Goal: Check status: Check status

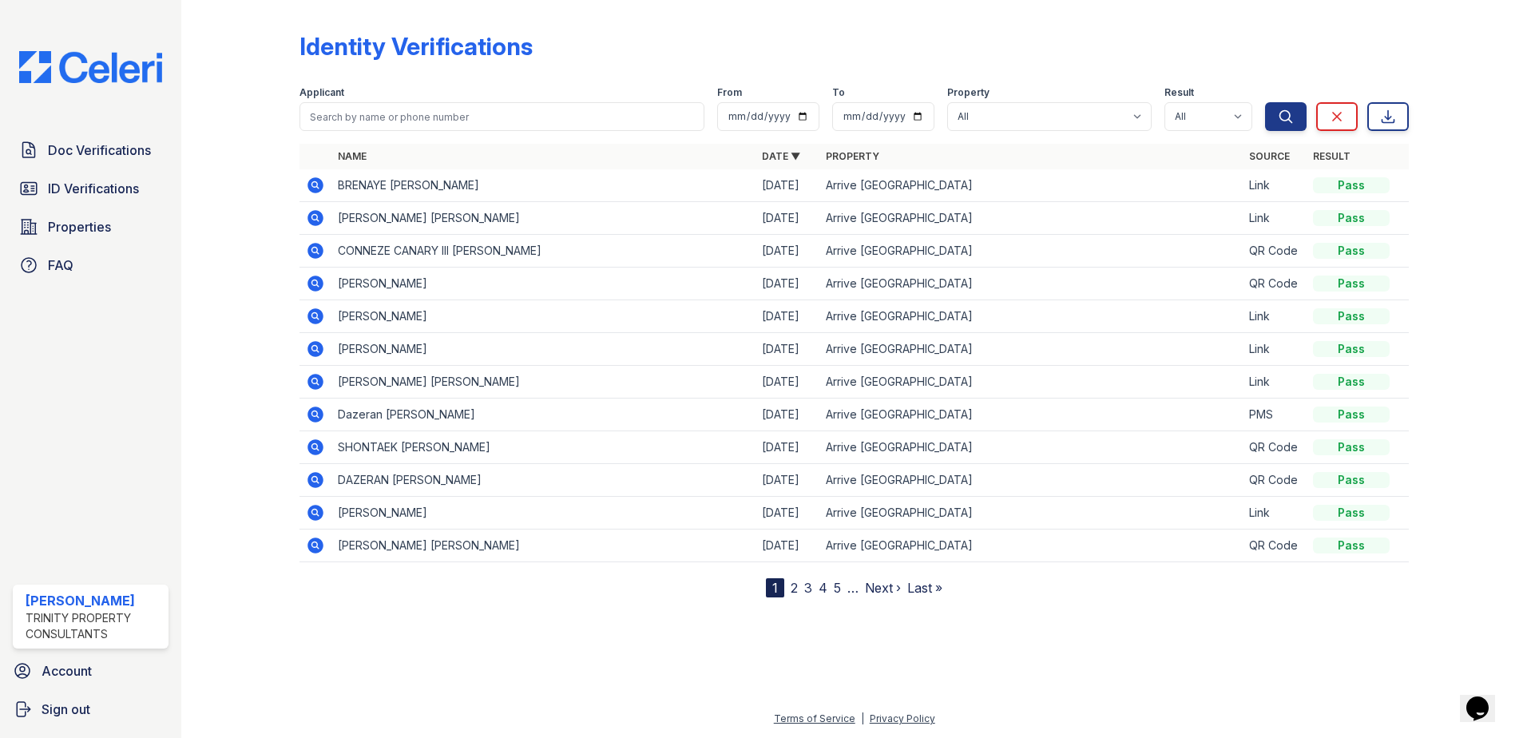
click at [319, 184] on icon at bounding box center [315, 185] width 16 height 16
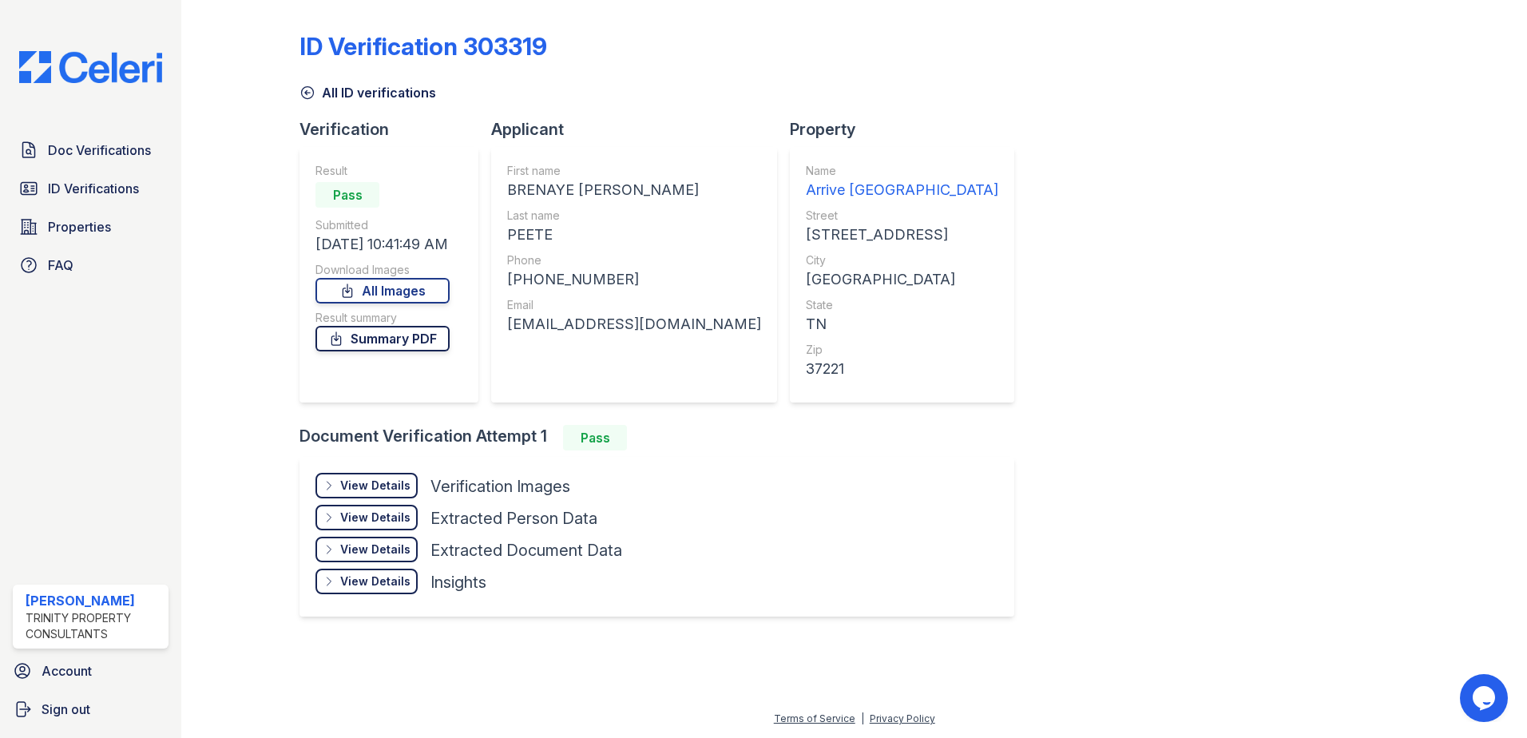
click at [381, 339] on link "Summary PDF" at bounding box center [382, 339] width 134 height 26
click at [1107, 29] on div "ID Verification 303319 All ID verifications Verification Result Pass Submitted …" at bounding box center [853, 322] width 1109 height 632
click at [89, 145] on span "Doc Verifications" at bounding box center [99, 150] width 103 height 19
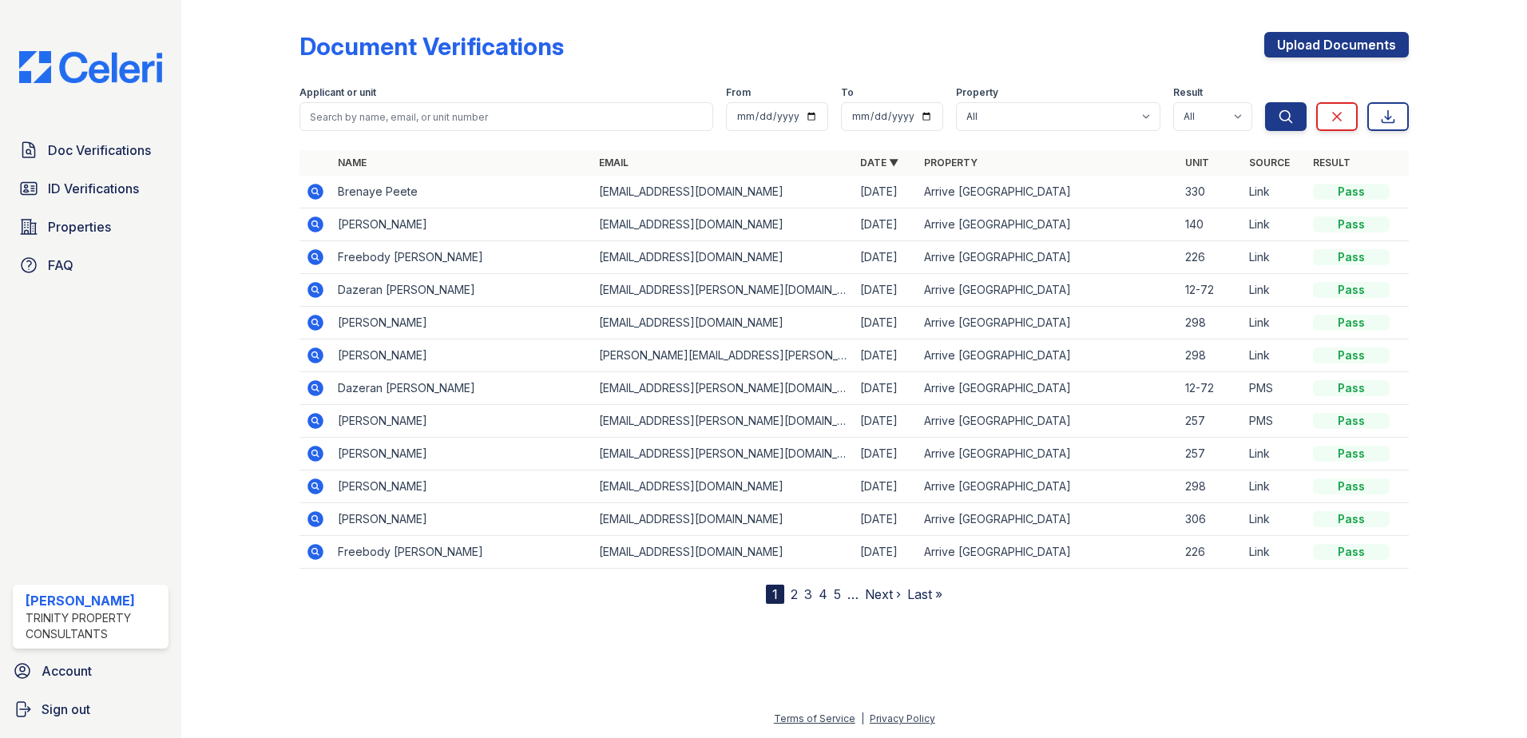
click at [315, 190] on icon at bounding box center [314, 190] width 4 height 4
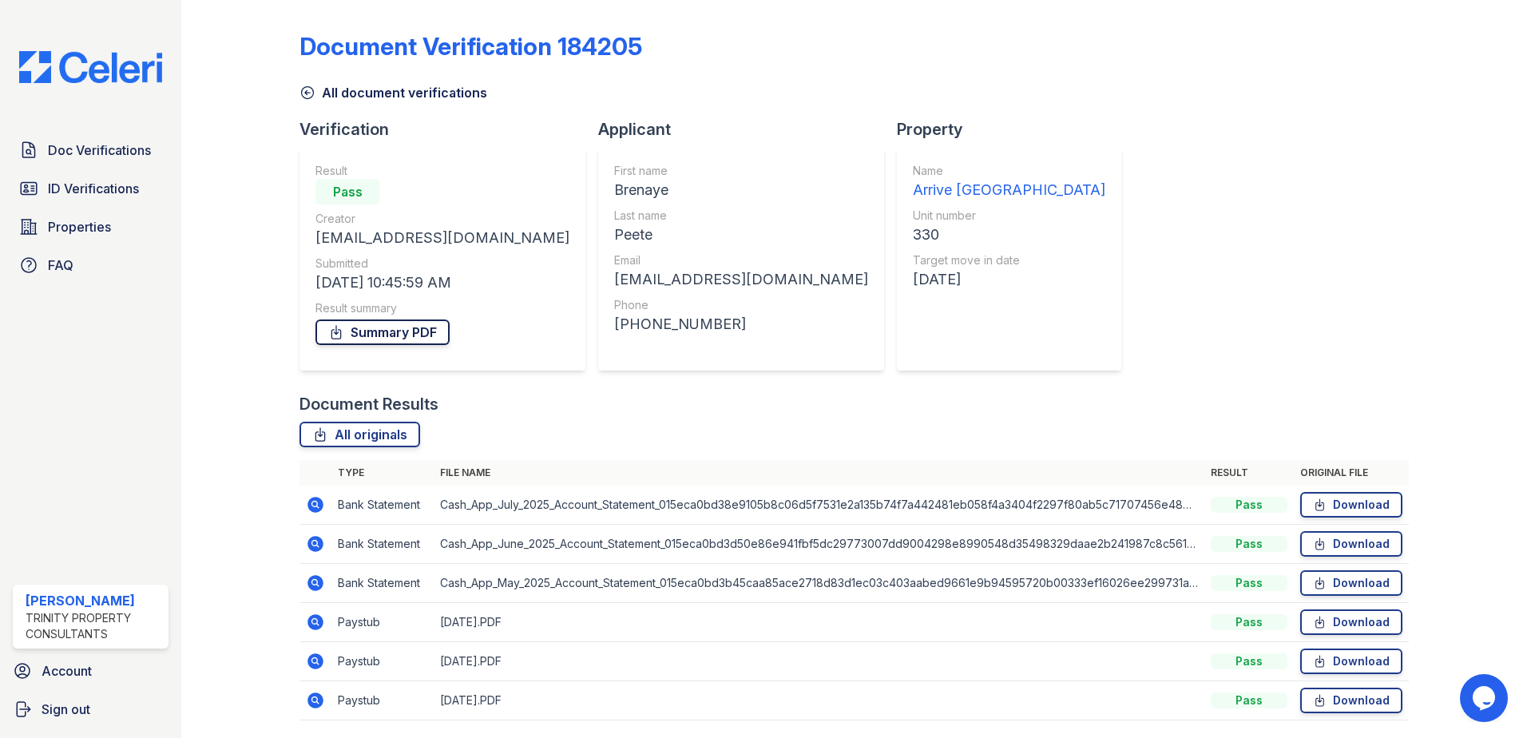
click at [391, 329] on link "Summary PDF" at bounding box center [382, 332] width 134 height 26
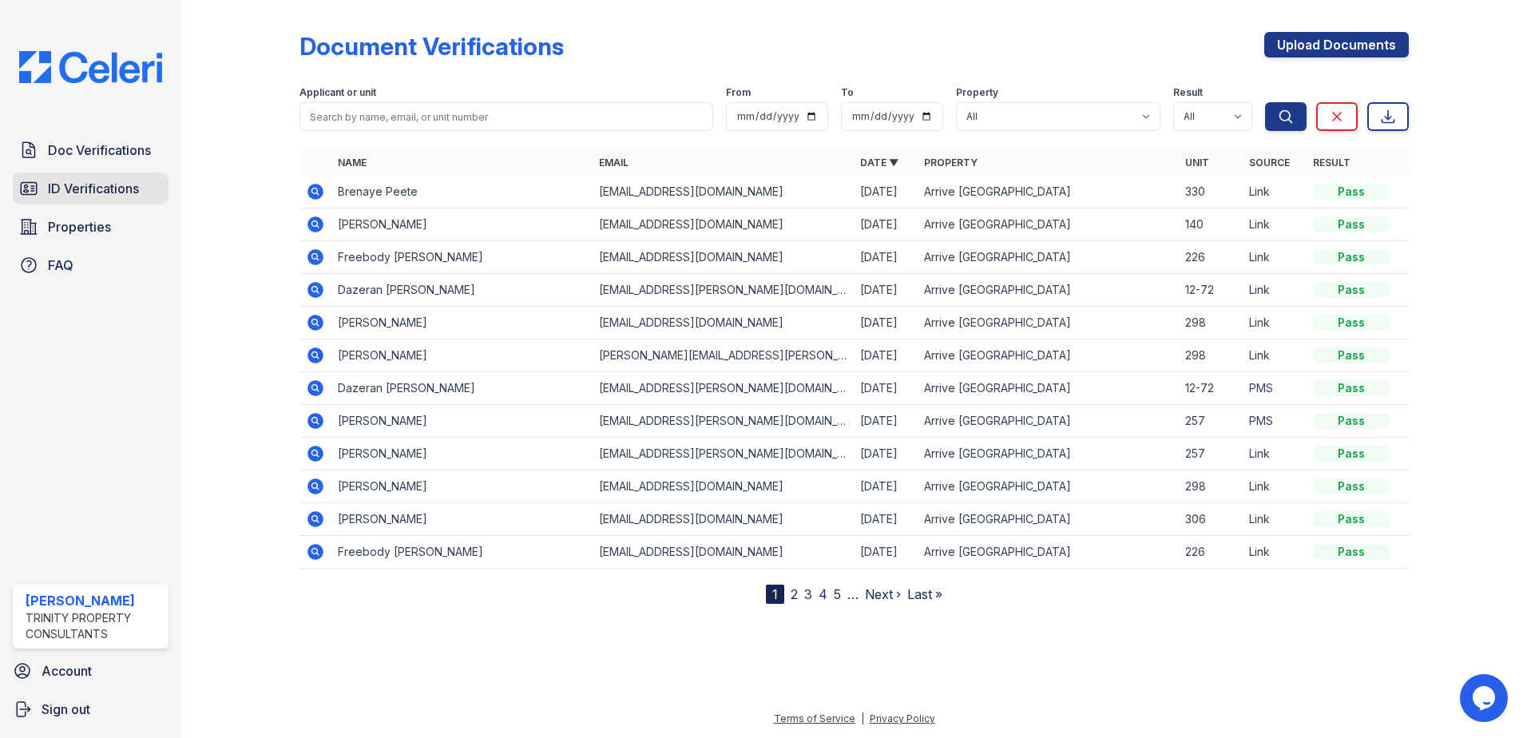
click at [89, 189] on span "ID Verifications" at bounding box center [93, 188] width 91 height 19
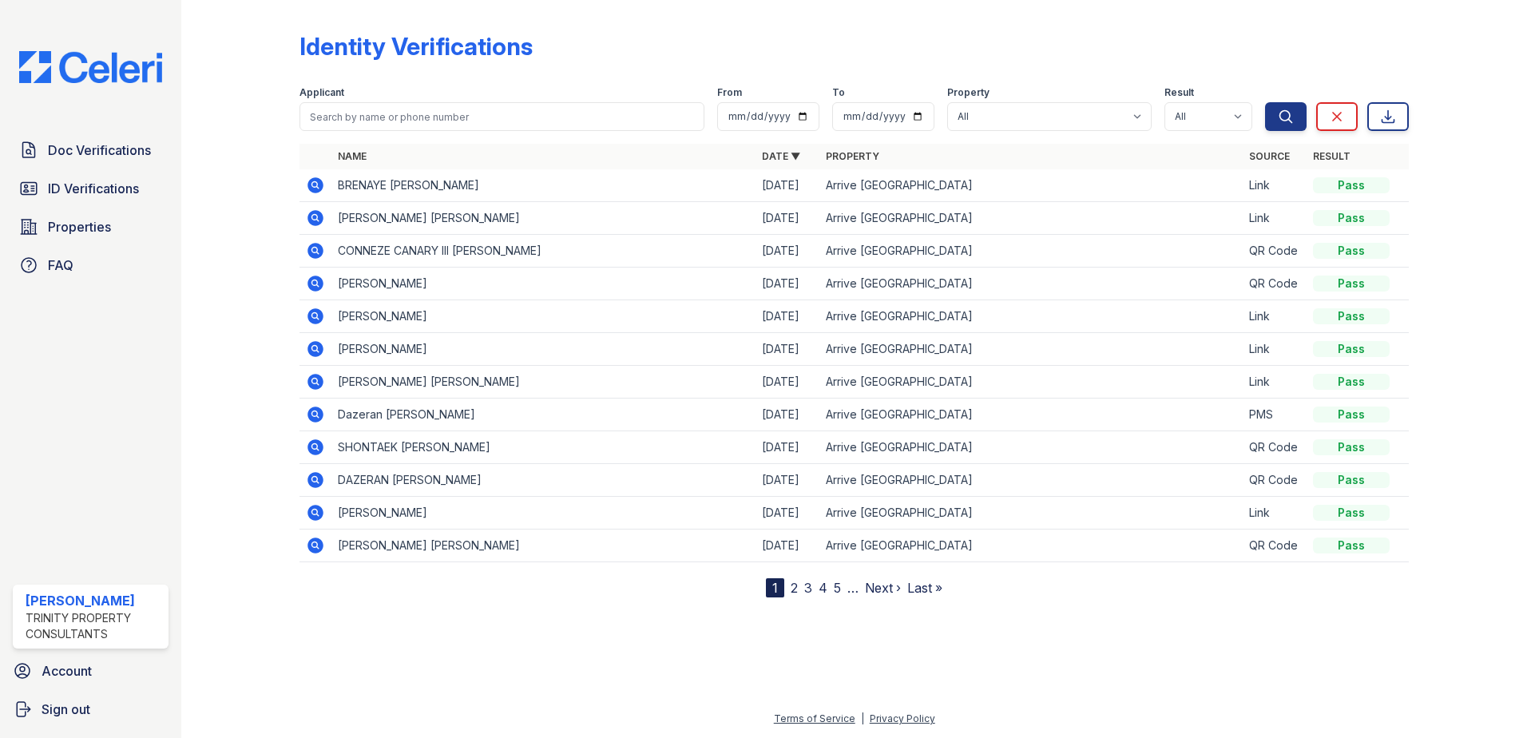
click at [319, 221] on icon at bounding box center [315, 218] width 16 height 16
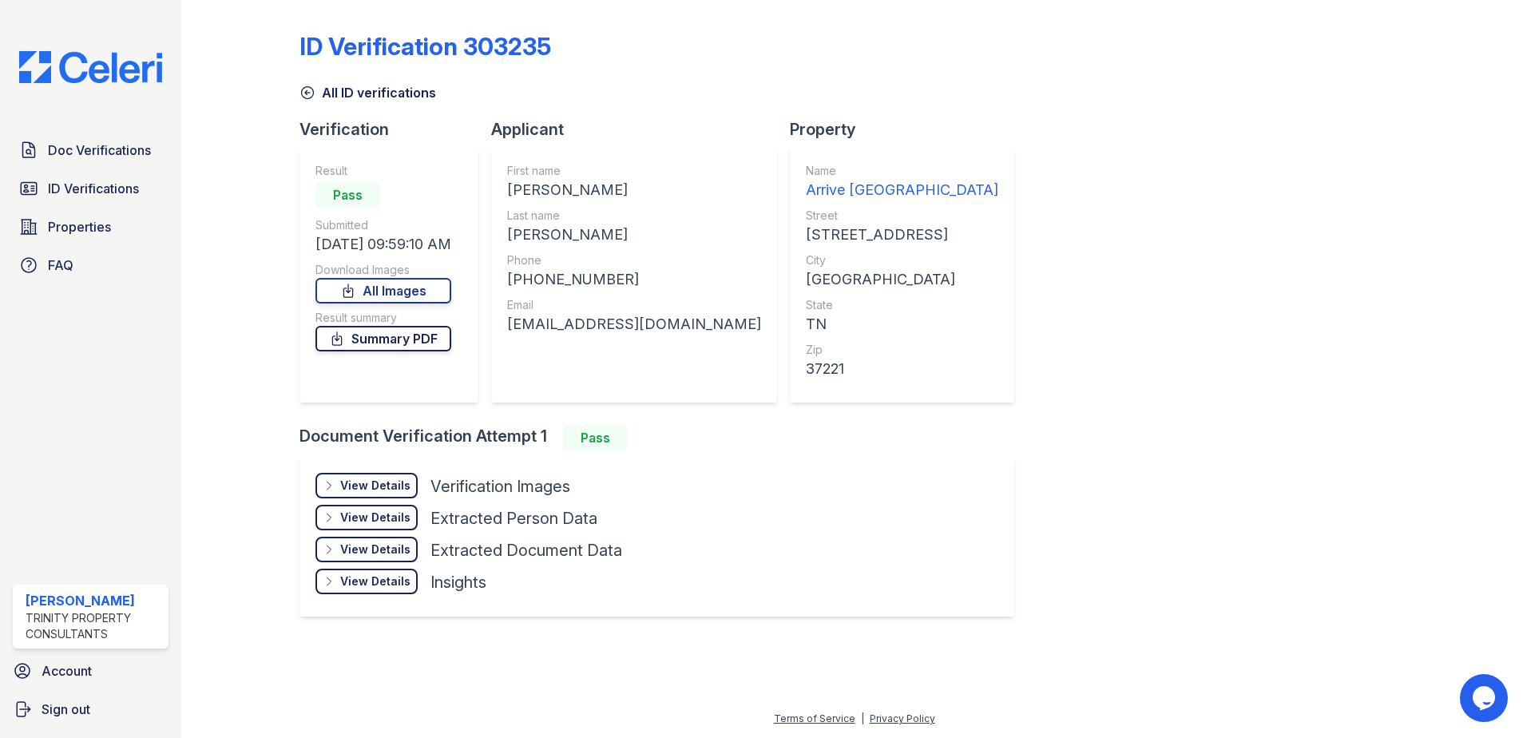
click at [414, 340] on link "Summary PDF" at bounding box center [383, 339] width 136 height 26
click at [875, 39] on div "ID Verification 303235" at bounding box center [853, 53] width 1109 height 42
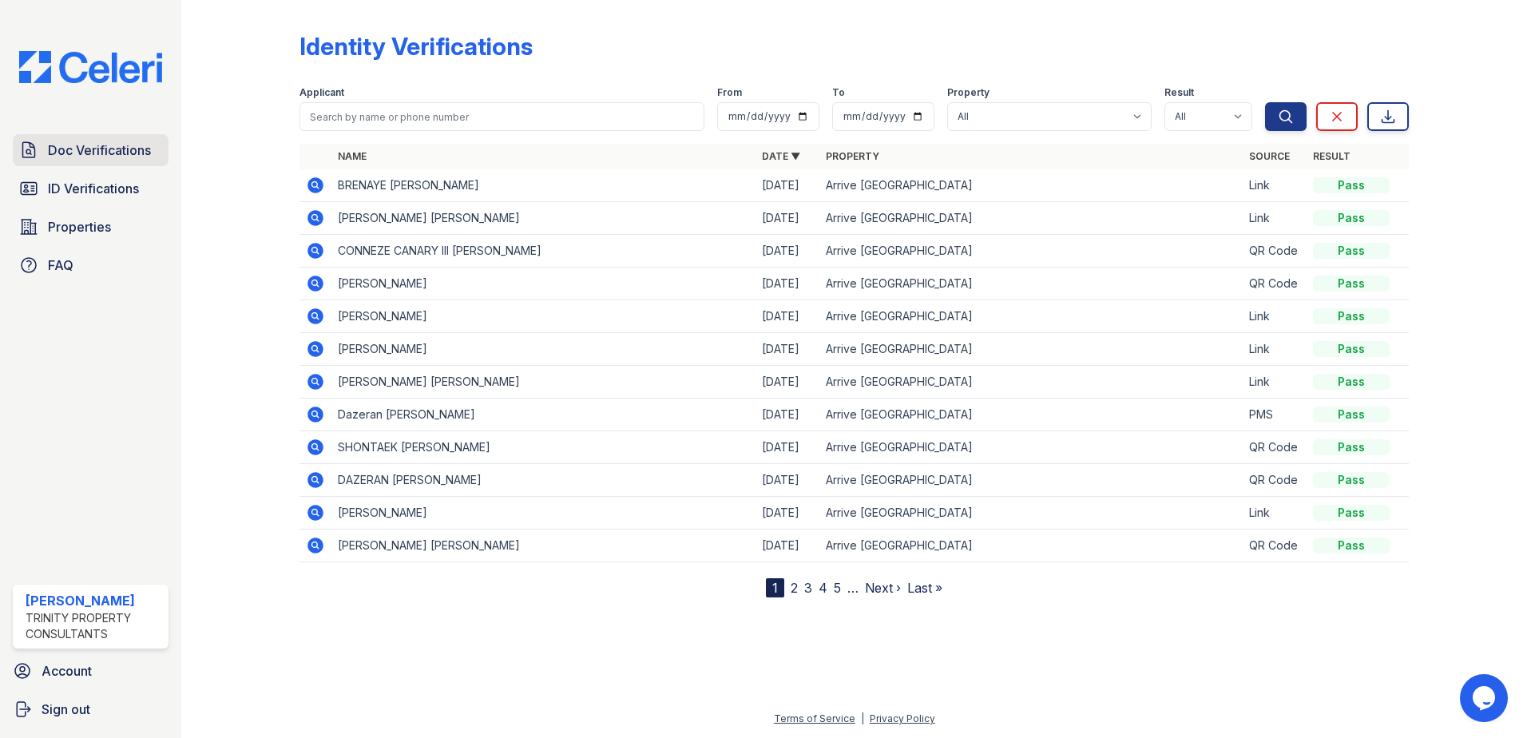
click at [93, 152] on span "Doc Verifications" at bounding box center [99, 150] width 103 height 19
